Goal: Information Seeking & Learning: Learn about a topic

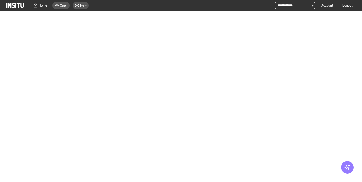
select select "**"
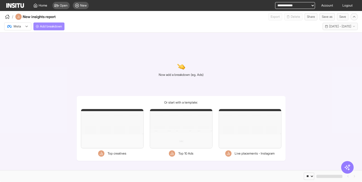
drag, startPoint x: 52, startPoint y: 25, endPoint x: 55, endPoint y: 27, distance: 3.6
click at [52, 25] on span "Add breakdown" at bounding box center [51, 26] width 22 height 4
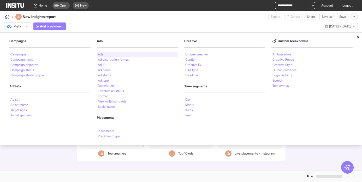
click at [115, 53] on div "Ads" at bounding box center [137, 54] width 81 height 5
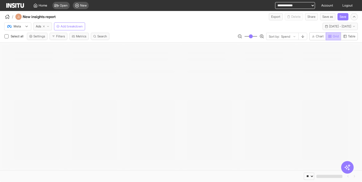
click at [335, 36] on span "Grid" at bounding box center [336, 36] width 6 height 4
click at [346, 36] on icon "button" at bounding box center [345, 36] width 4 height 4
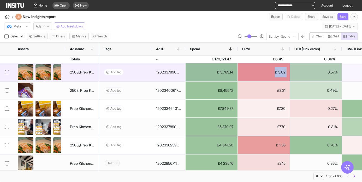
drag, startPoint x: 239, startPoint y: 71, endPoint x: 230, endPoint y: 73, distance: 8.9
click at [239, 71] on div "£13.02" at bounding box center [264, 72] width 52 height 18
click at [230, 73] on div "£15,765.14" at bounding box center [212, 72] width 52 height 18
copy div "£15,765.14"
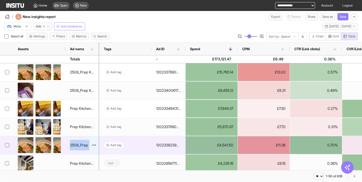
click at [80, 145] on div "2508_Prep Kitchen_Meta_Conversions_Web Visitor Retargeting_Video_New Meals_None…" at bounding box center [82, 145] width 24 height 10
